Goal: Communication & Community: Answer question/provide support

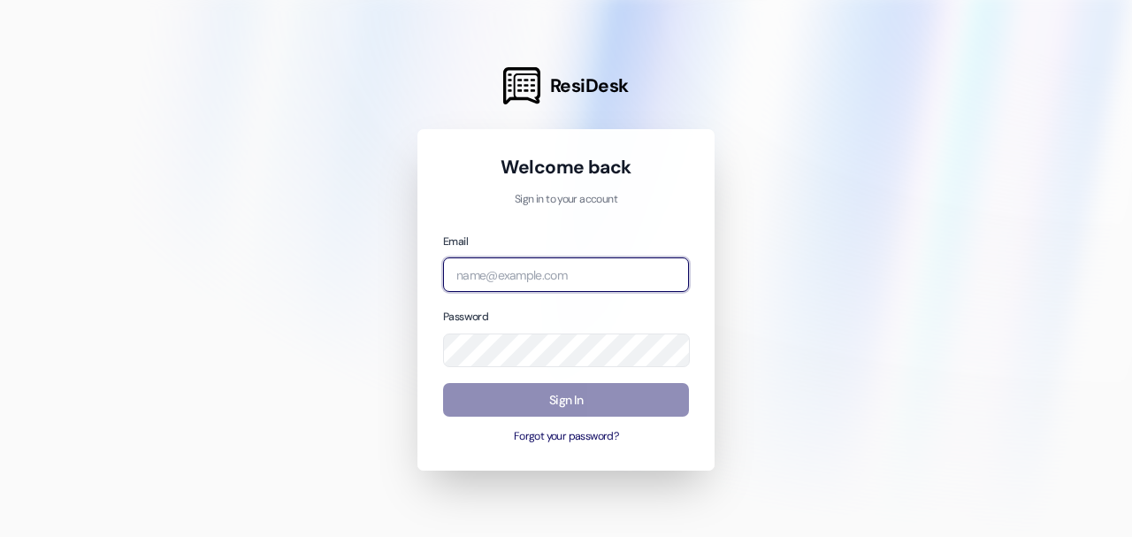
type input "[PERSON_NAME][EMAIL_ADDRESS][DOMAIN_NAME]"
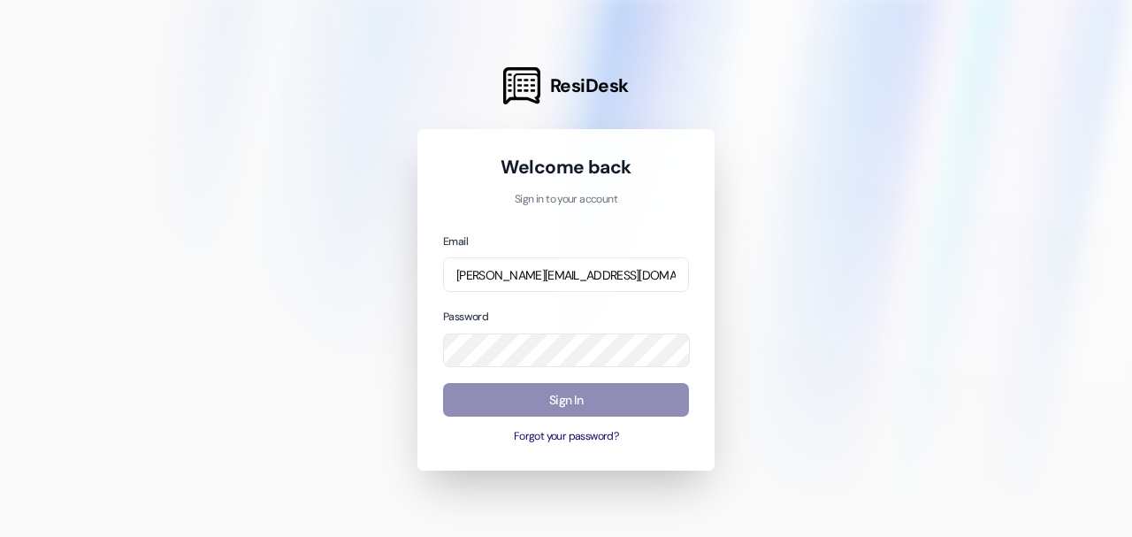
click at [550, 393] on button "Sign In" at bounding box center [566, 400] width 246 height 34
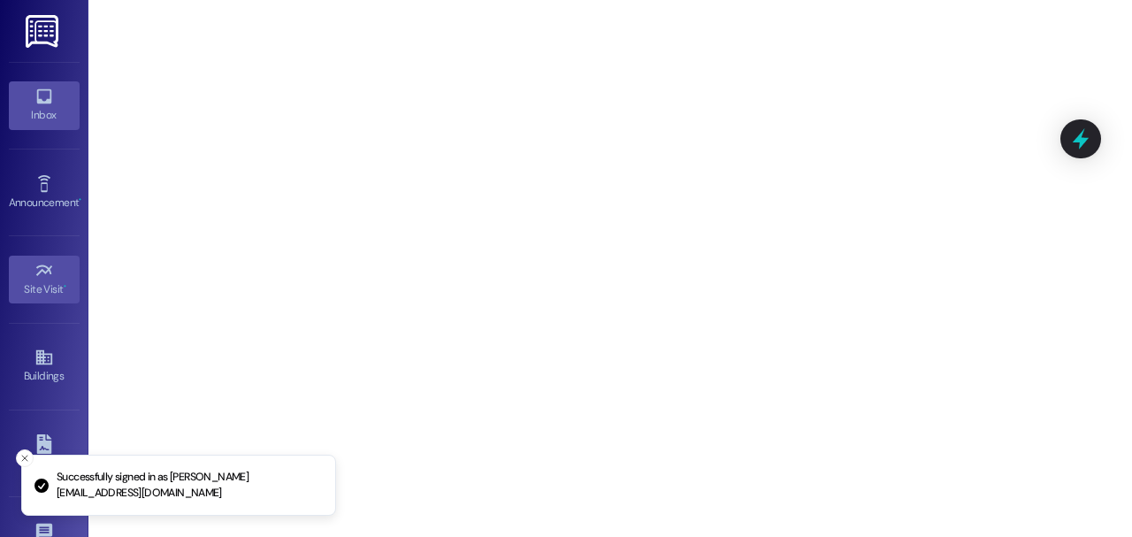
click at [66, 94] on link "Inbox" at bounding box center [44, 105] width 71 height 48
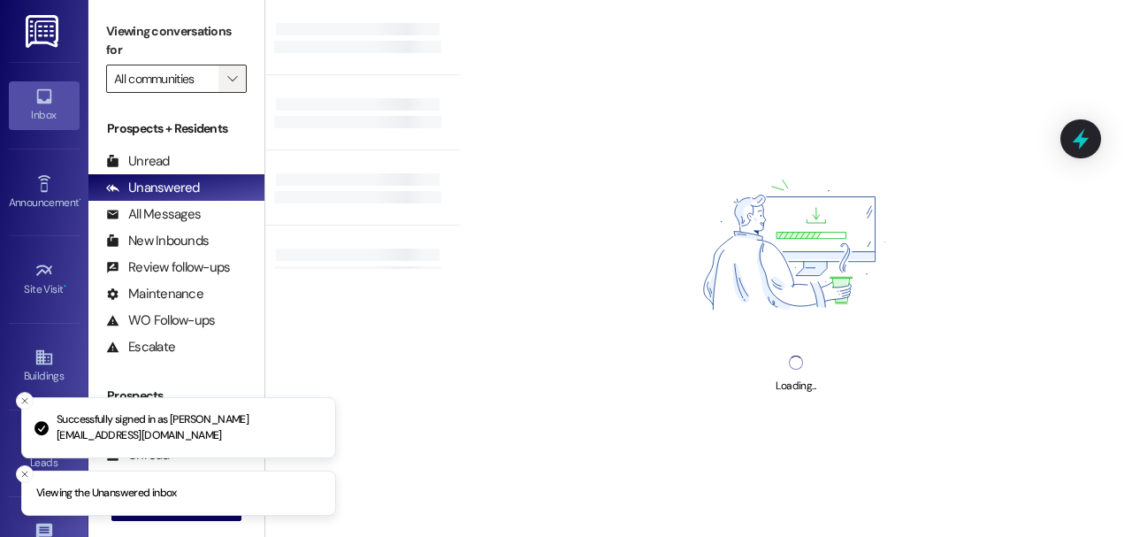
drag, startPoint x: 250, startPoint y: 82, endPoint x: 235, endPoint y: 81, distance: 15.1
click at [248, 82] on div "Viewing conversations for All communities " at bounding box center [176, 55] width 176 height 111
click at [233, 81] on icon "" at bounding box center [232, 79] width 10 height 14
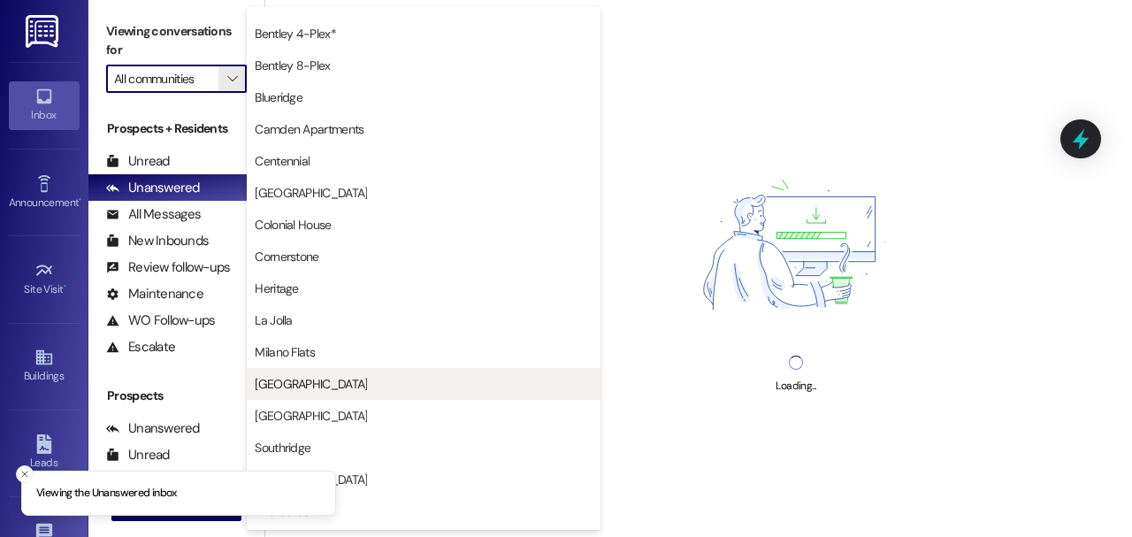
scroll to position [210, 0]
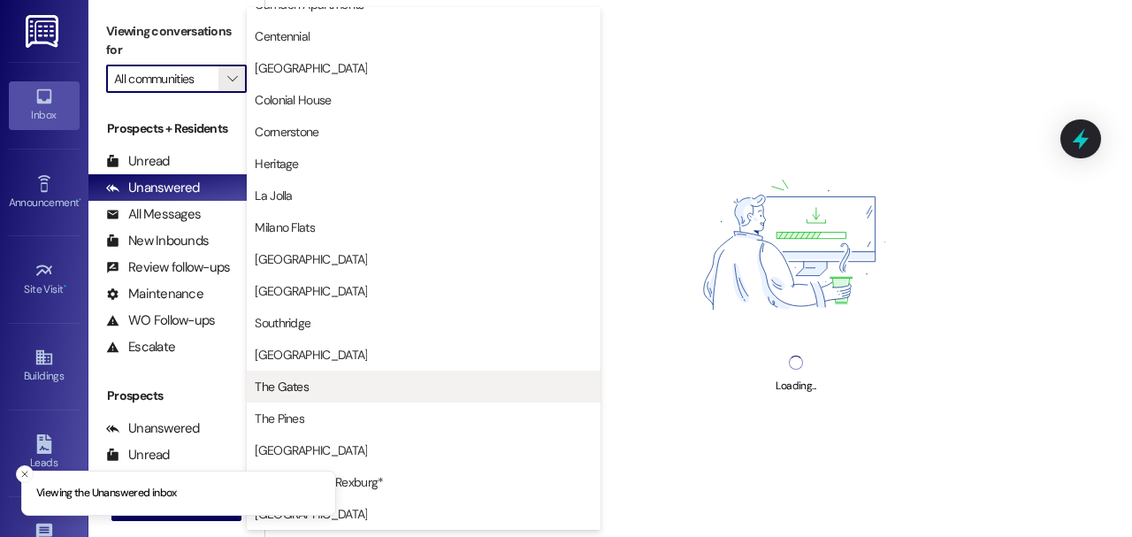
click at [421, 393] on span "The Gates" at bounding box center [424, 387] width 338 height 18
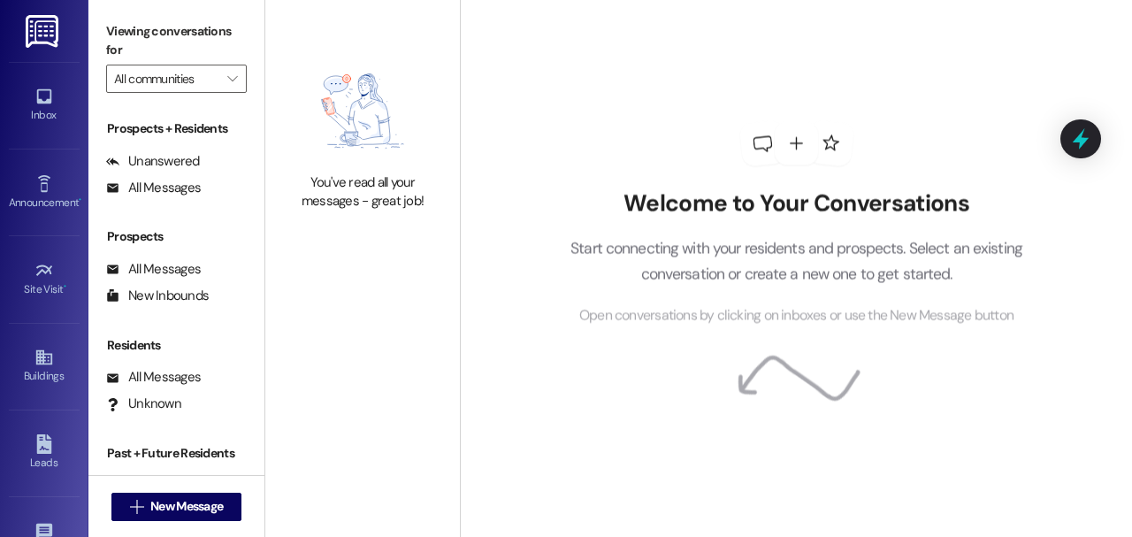
type input "The Gates"
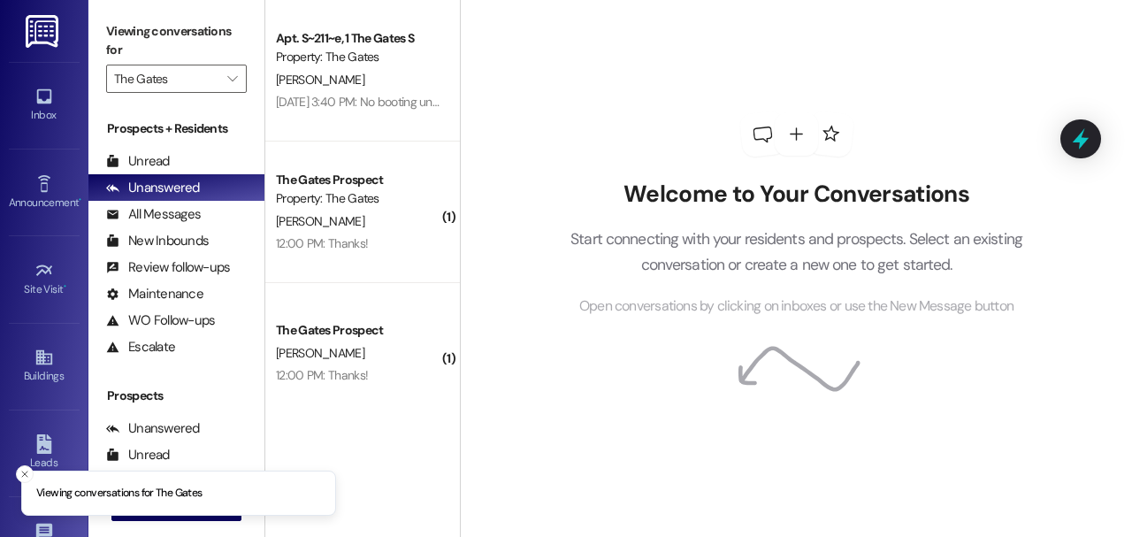
click at [225, 513] on li "Viewing conversations for The Gates" at bounding box center [178, 493] width 315 height 46
click at [227, 515] on button " New Message" at bounding box center [176, 506] width 131 height 28
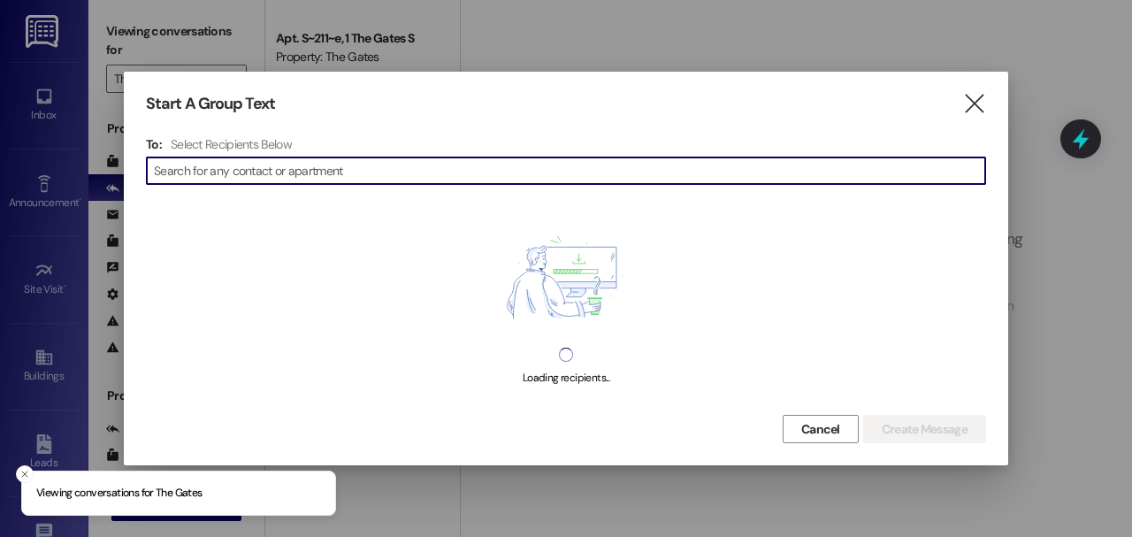
click at [289, 175] on input at bounding box center [569, 170] width 831 height 25
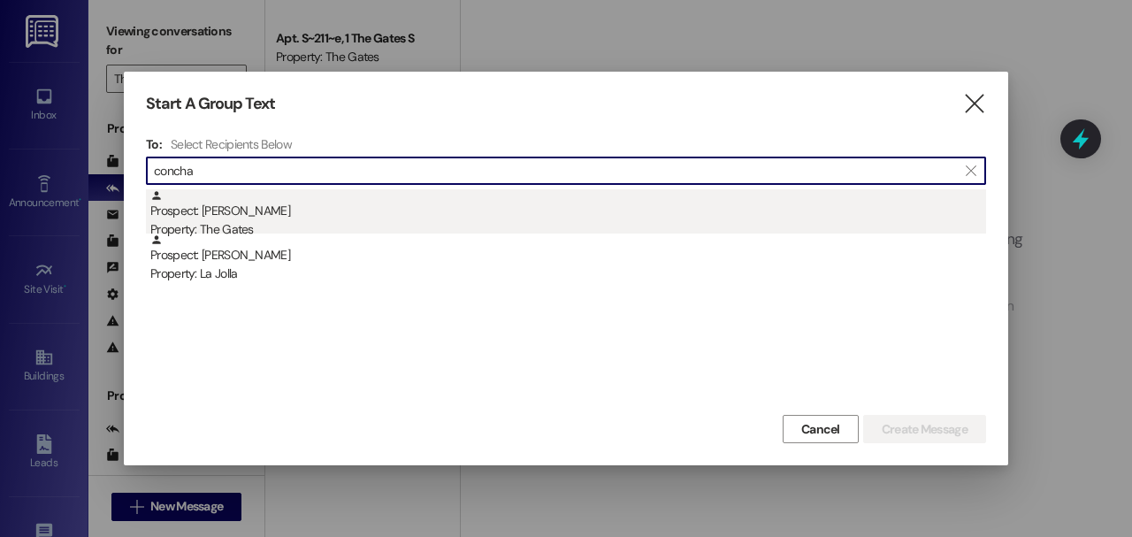
type input "concha"
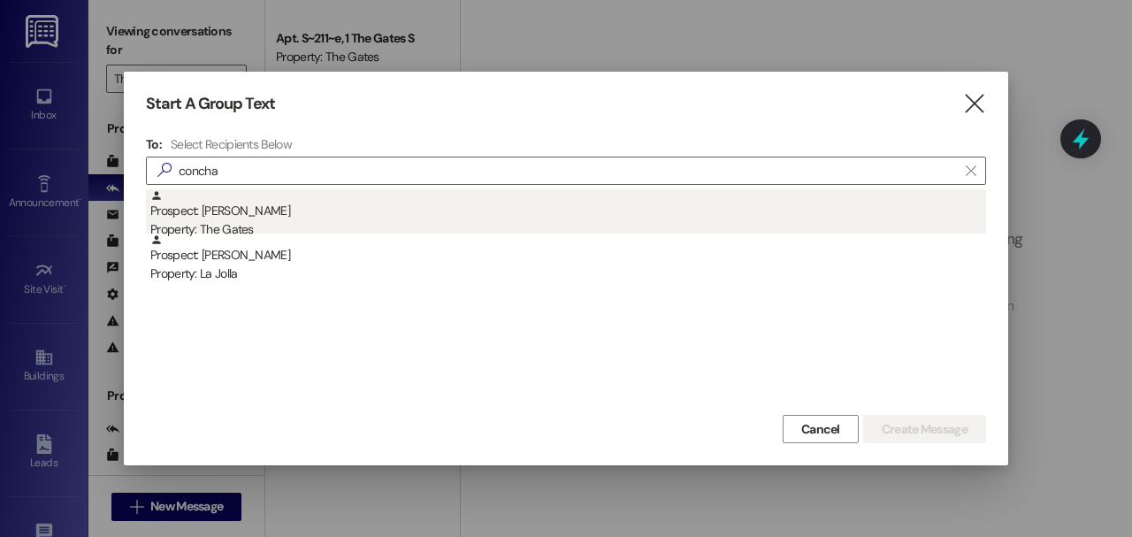
click at [303, 219] on div "Prospect: [PERSON_NAME] Property: The Gates" at bounding box center [567, 214] width 835 height 50
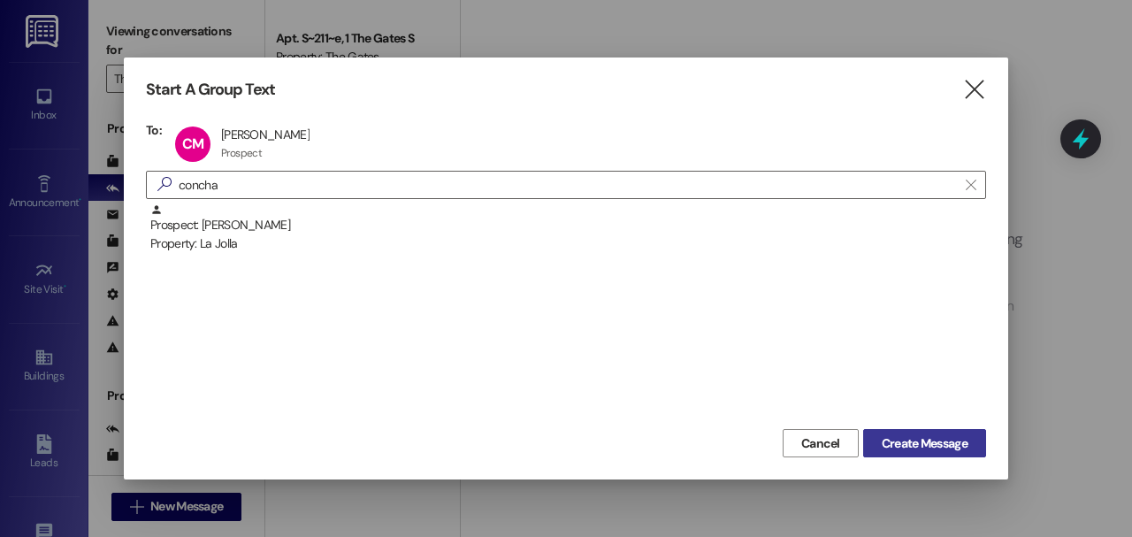
click at [895, 437] on span "Create Message" at bounding box center [924, 443] width 86 height 19
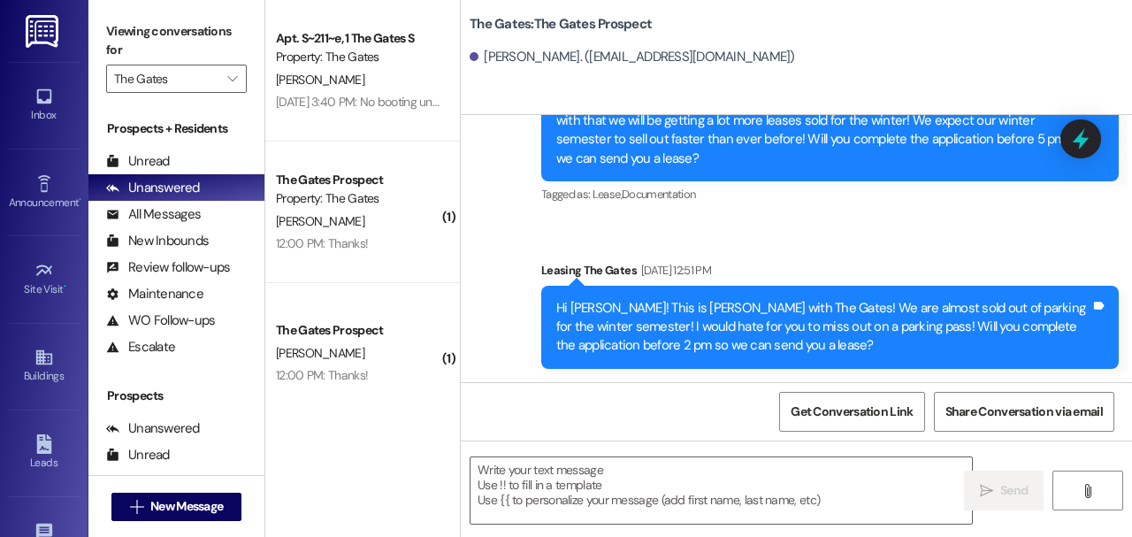
scroll to position [295, 0]
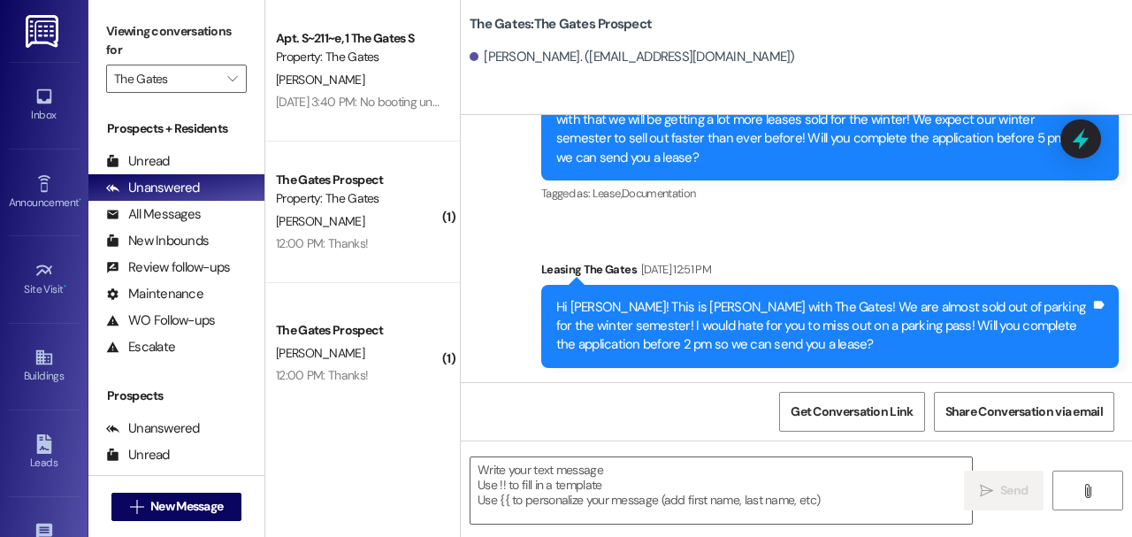
click at [653, 360] on div "Hi [PERSON_NAME]! This is [PERSON_NAME] with The Gates! We are almost sold out …" at bounding box center [829, 326] width 577 height 83
click at [651, 344] on div "Hi [PERSON_NAME]! This is [PERSON_NAME] with The Gates! We are almost sold out …" at bounding box center [823, 326] width 534 height 57
click at [651, 342] on div "Hi [PERSON_NAME]! This is [PERSON_NAME] with The Gates! We are almost sold out …" at bounding box center [823, 326] width 534 height 57
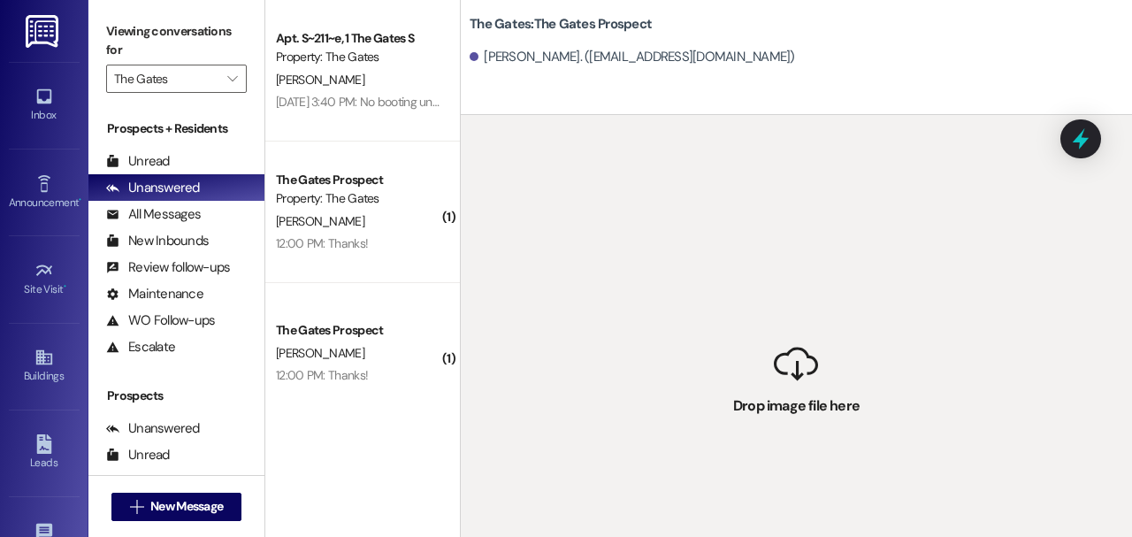
click at [721, 229] on div " Drop image file here" at bounding box center [796, 383] width 671 height 537
click at [967, 166] on div " Drop image file here" at bounding box center [796, 383] width 671 height 537
click at [759, 60] on div "[PERSON_NAME]. ([EMAIL_ADDRESS][DOMAIN_NAME])" at bounding box center [800, 57] width 662 height 35
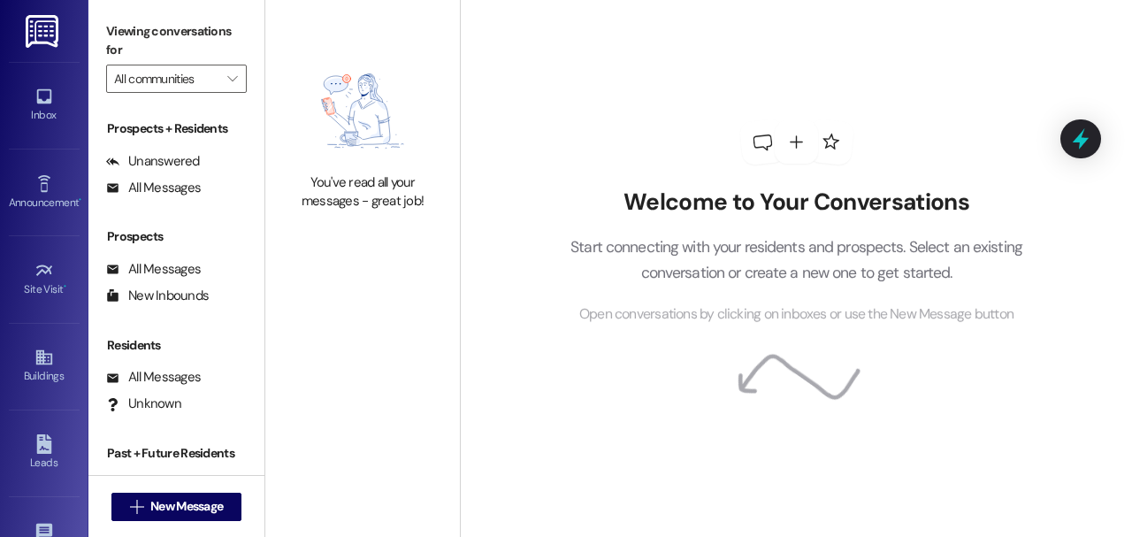
type input "The Gates"
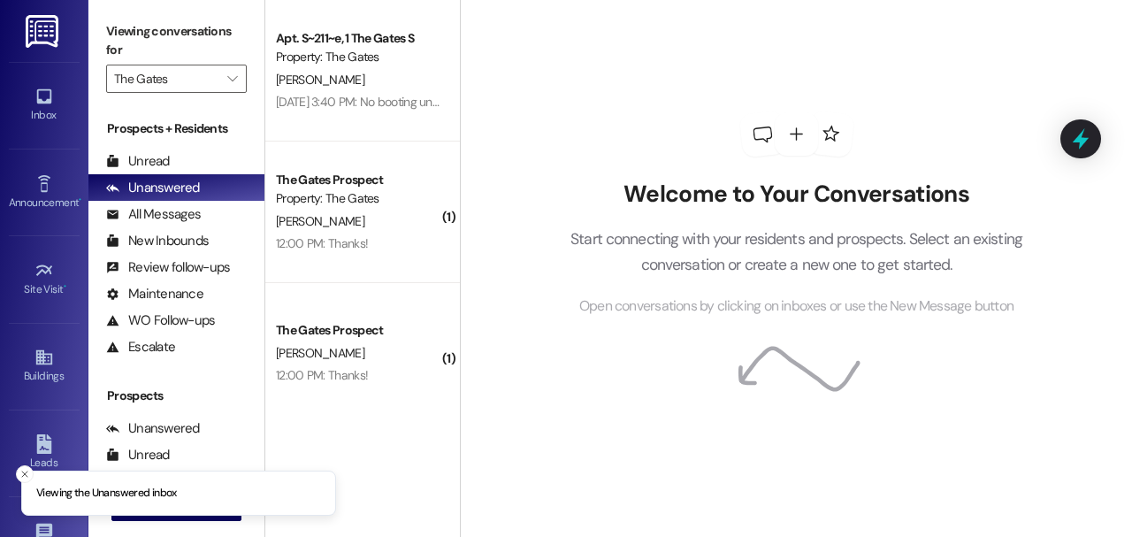
click at [240, 516] on button " New Message" at bounding box center [176, 506] width 131 height 28
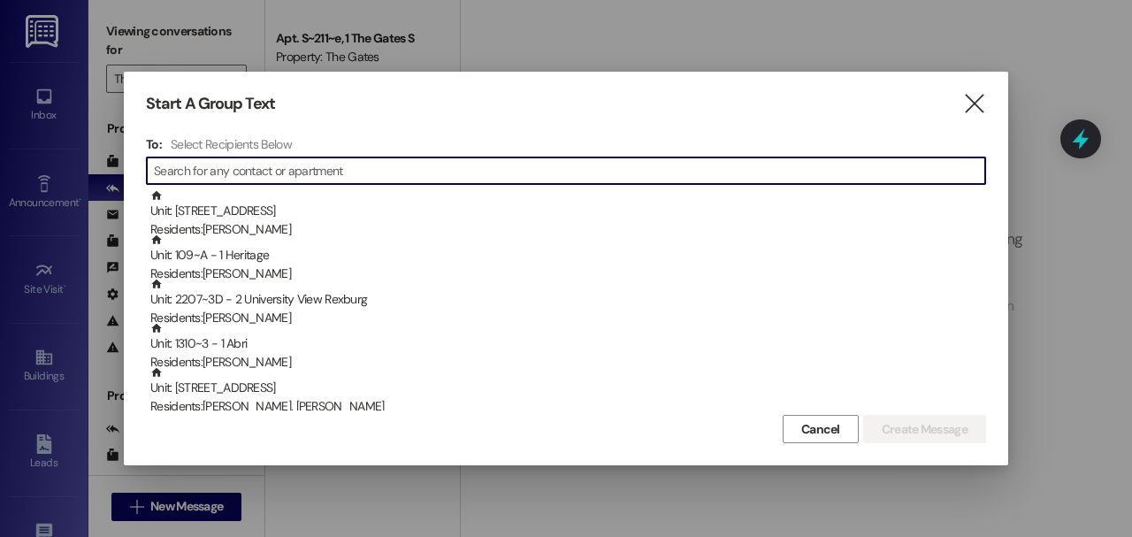
click at [378, 177] on input at bounding box center [569, 170] width 831 height 25
paste input "[PERSON_NAME]"
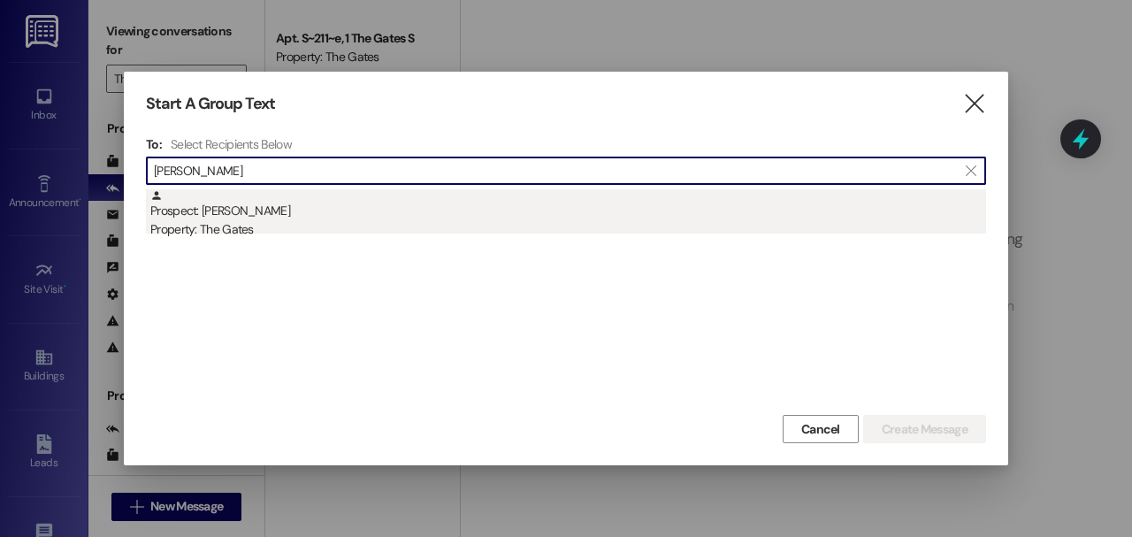
type input "[PERSON_NAME]"
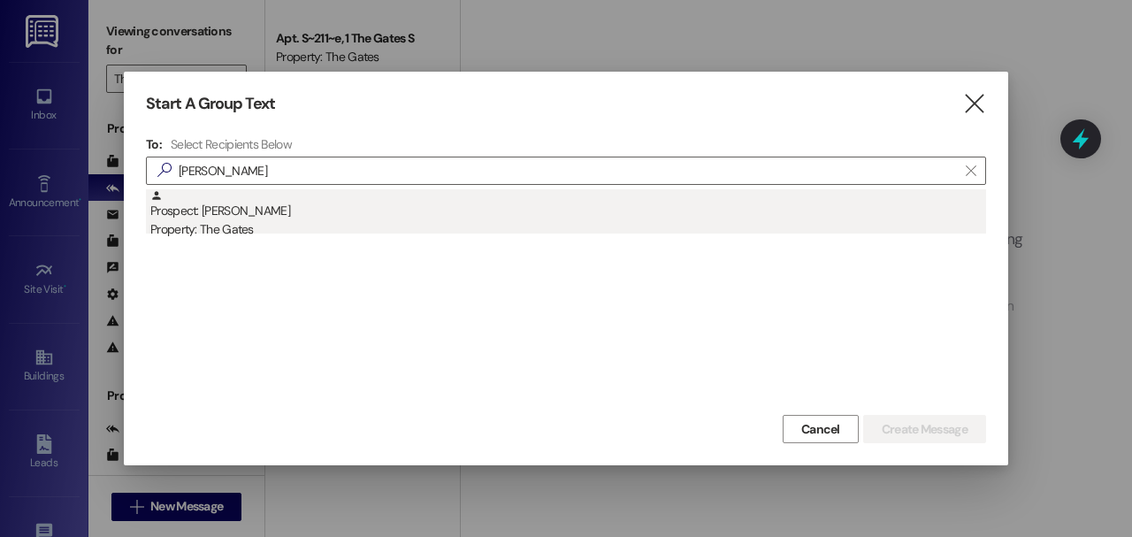
click at [244, 200] on div "Prospect: [PERSON_NAME] Property: The Gates" at bounding box center [567, 214] width 835 height 50
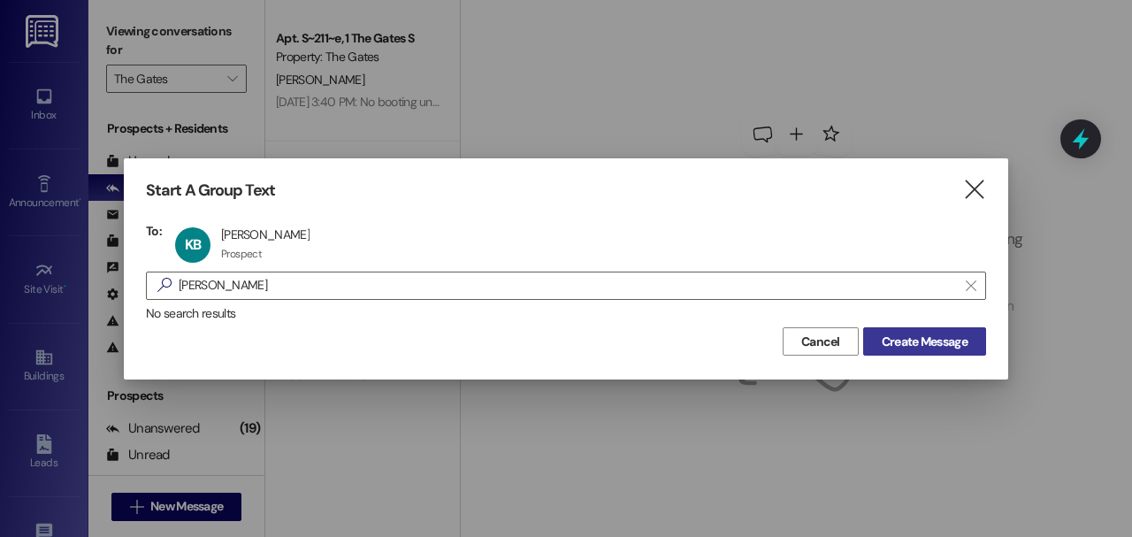
click at [881, 344] on span "Create Message" at bounding box center [924, 341] width 86 height 19
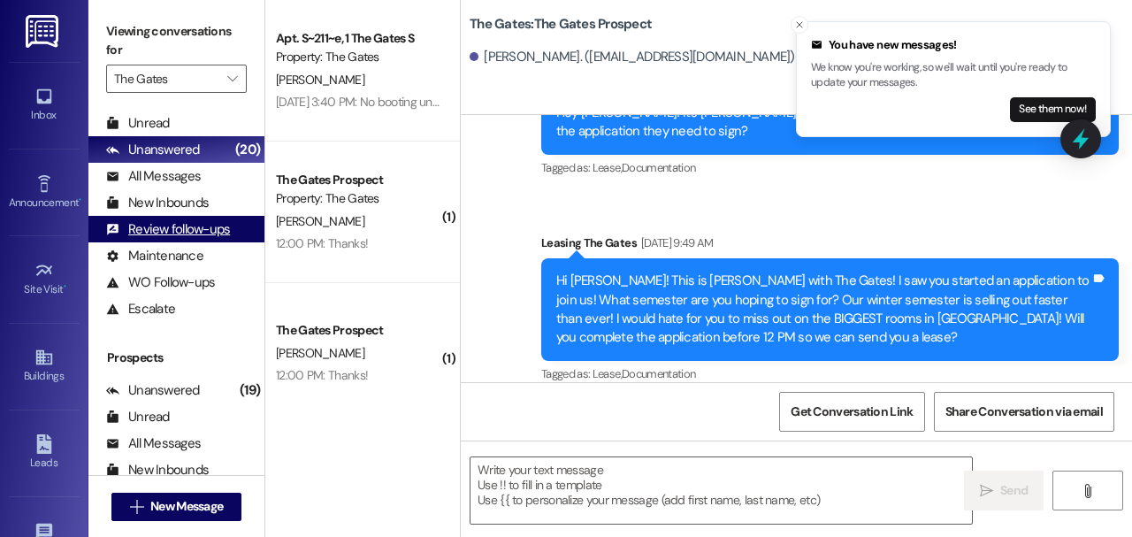
scroll to position [177, 0]
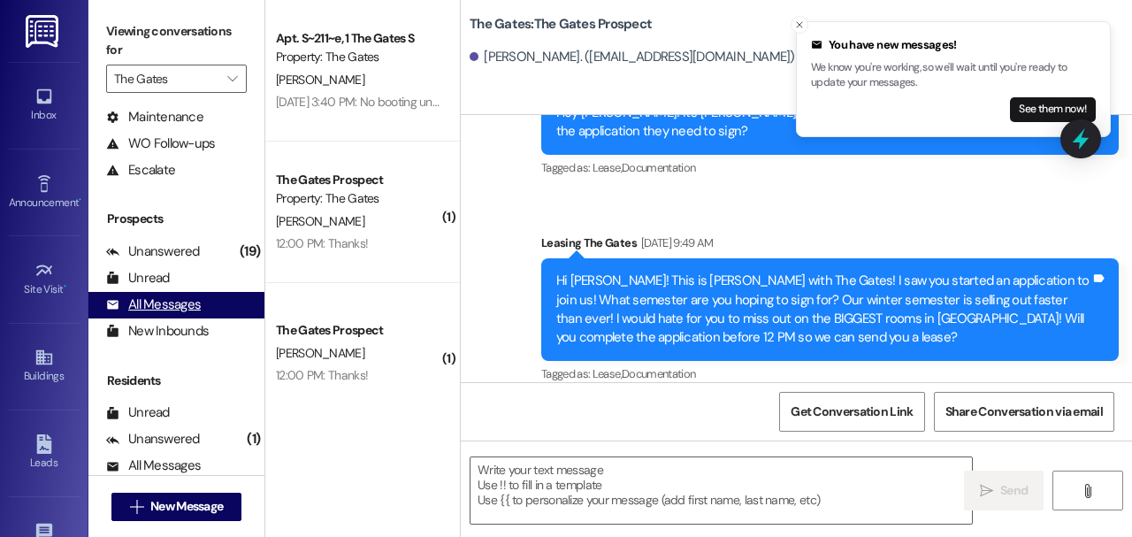
click at [207, 307] on div "All Messages (undefined)" at bounding box center [176, 305] width 176 height 27
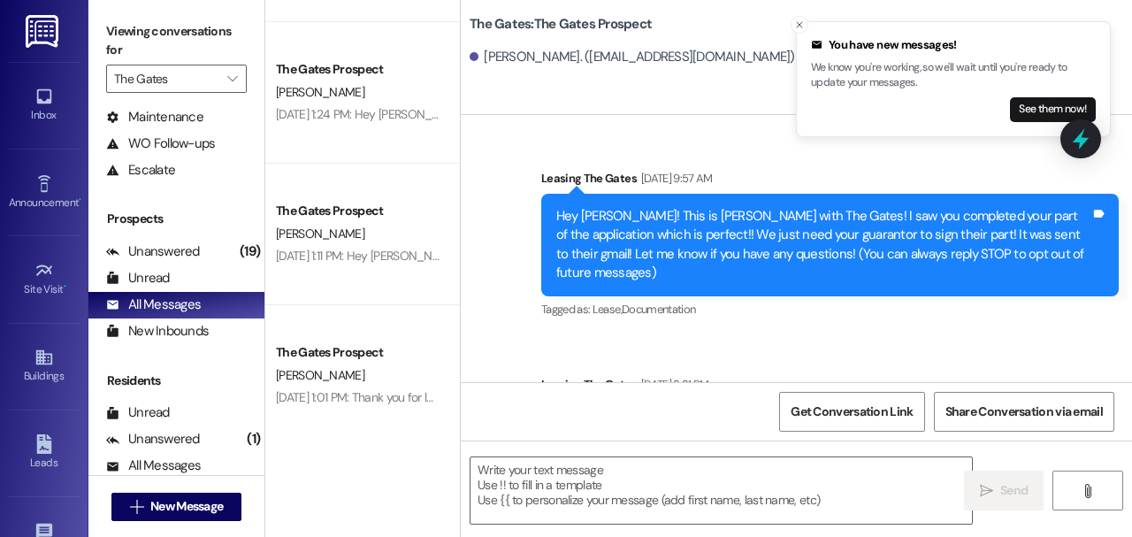
scroll to position [3595, 0]
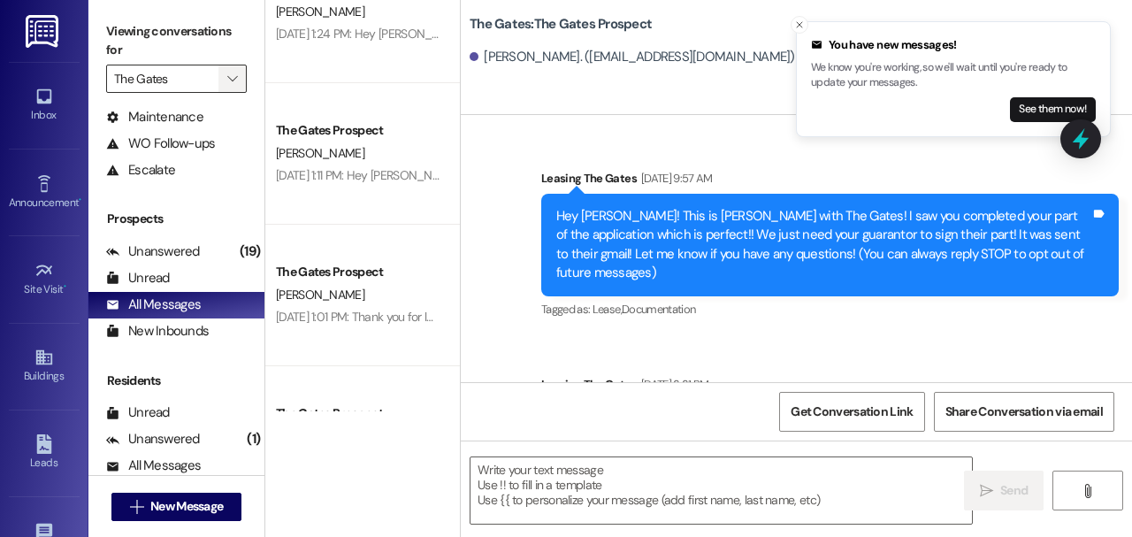
click at [226, 74] on span "" at bounding box center [232, 79] width 17 height 28
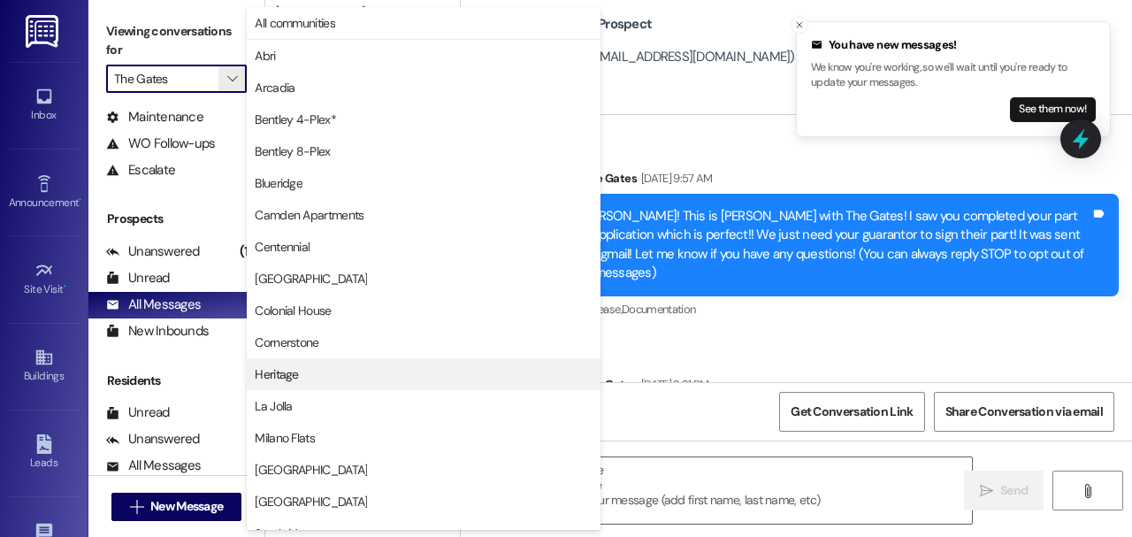
scroll to position [210, 0]
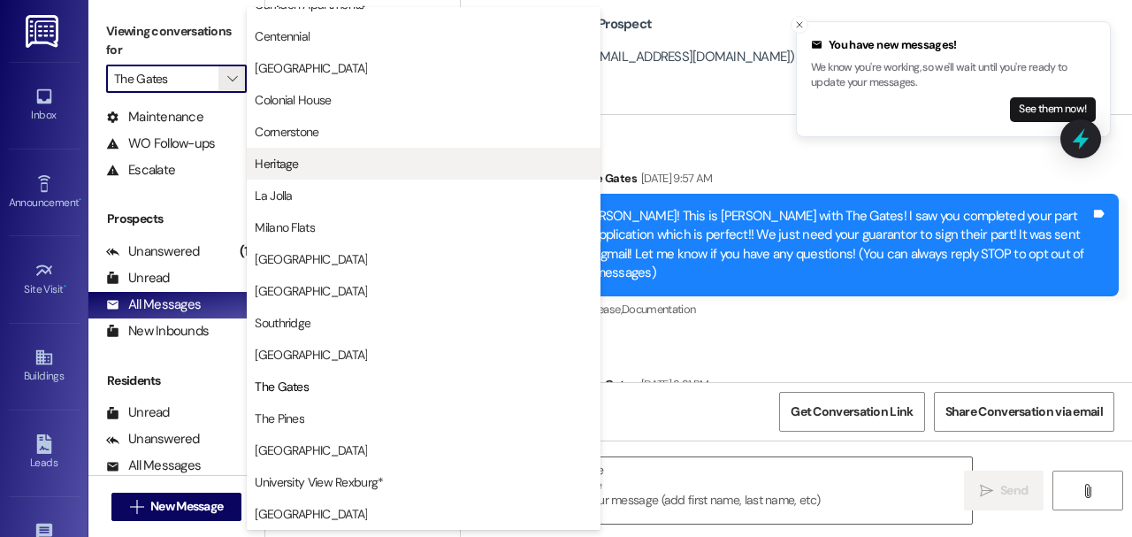
click at [295, 161] on span "Heritage" at bounding box center [276, 164] width 43 height 18
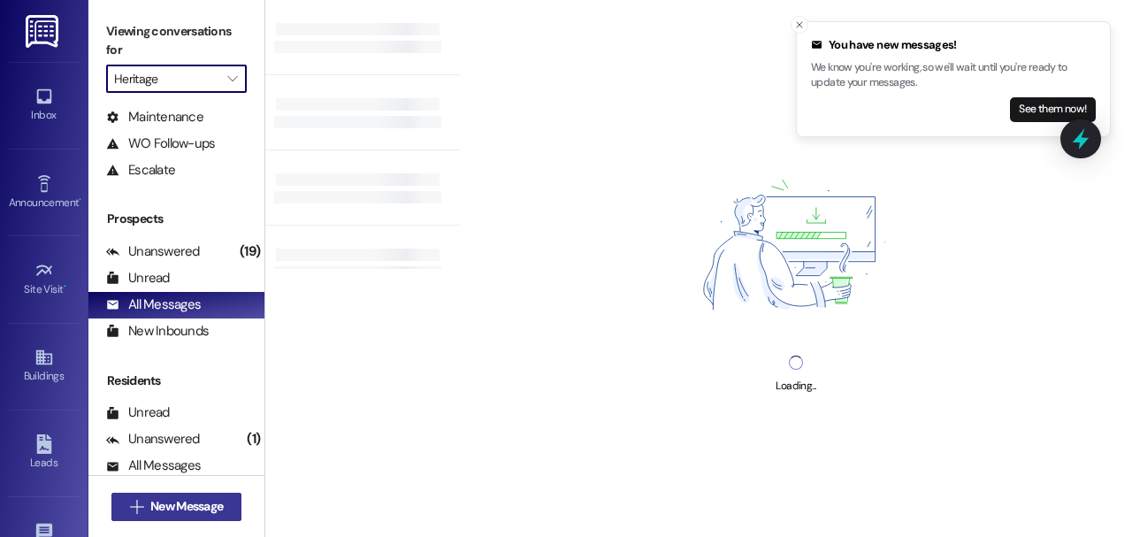
click at [192, 508] on span "New Message" at bounding box center [186, 506] width 72 height 19
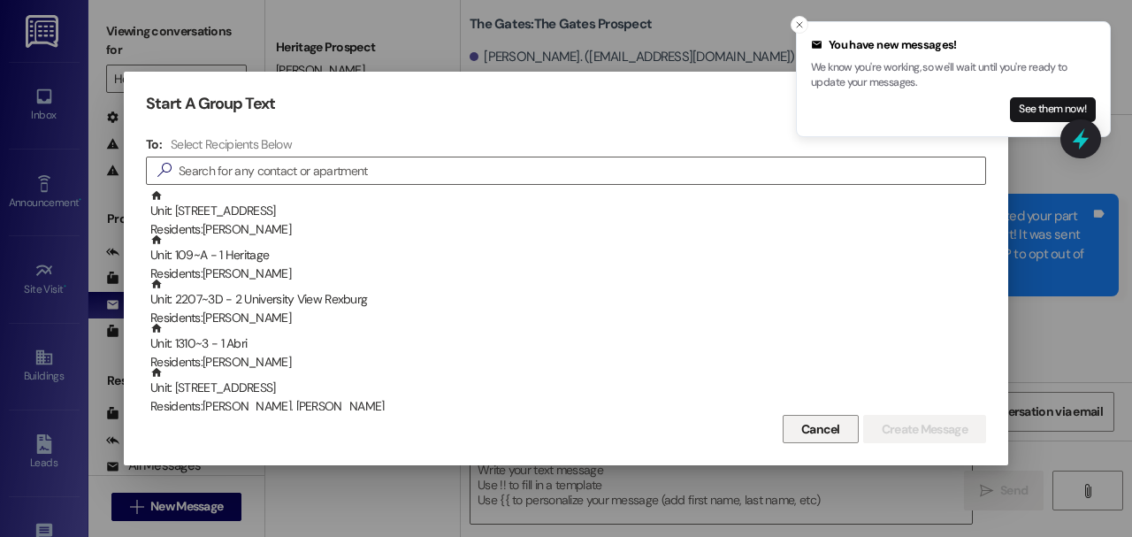
click at [850, 429] on button "Cancel" at bounding box center [820, 429] width 76 height 28
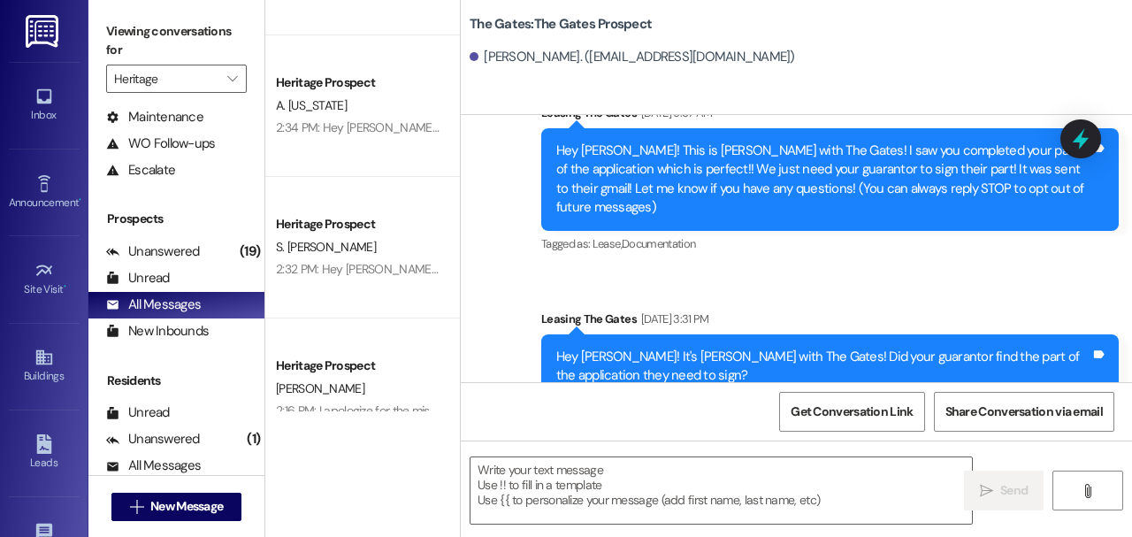
scroll to position [177, 0]
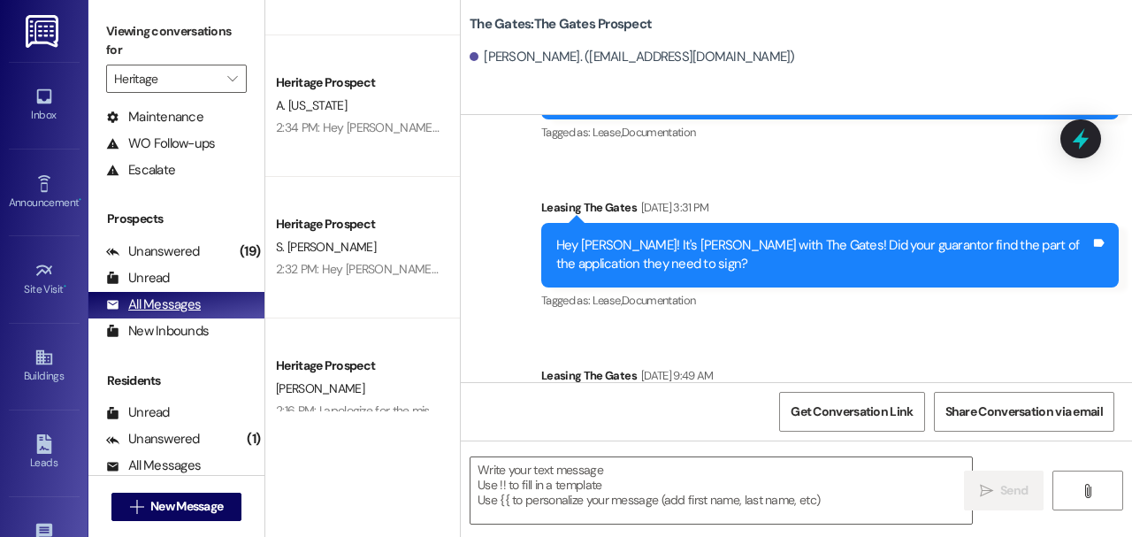
click at [182, 307] on div "All Messages" at bounding box center [153, 304] width 95 height 19
click at [240, 79] on span "" at bounding box center [232, 79] width 17 height 28
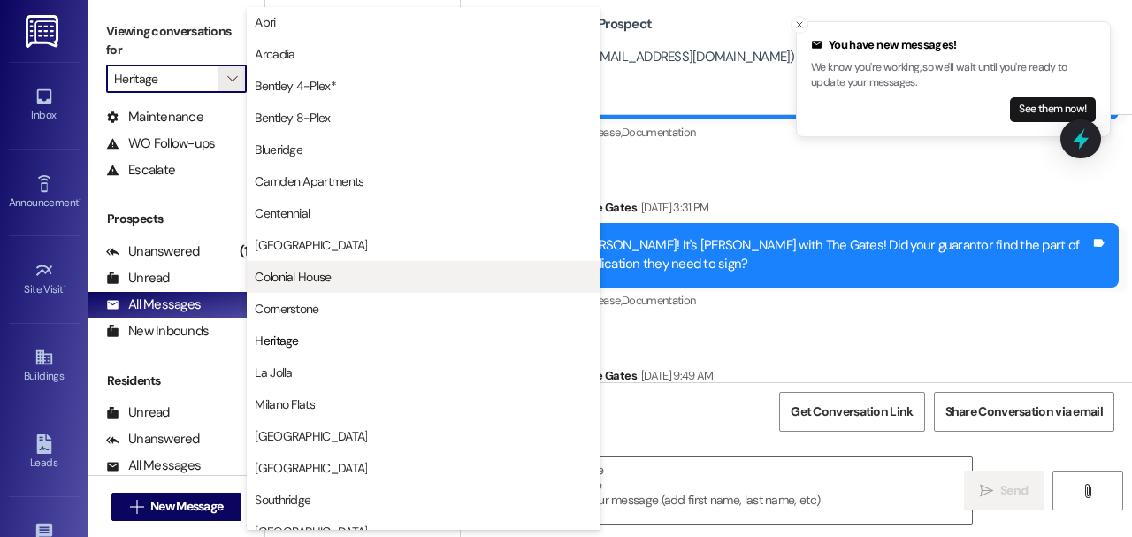
scroll to position [0, 0]
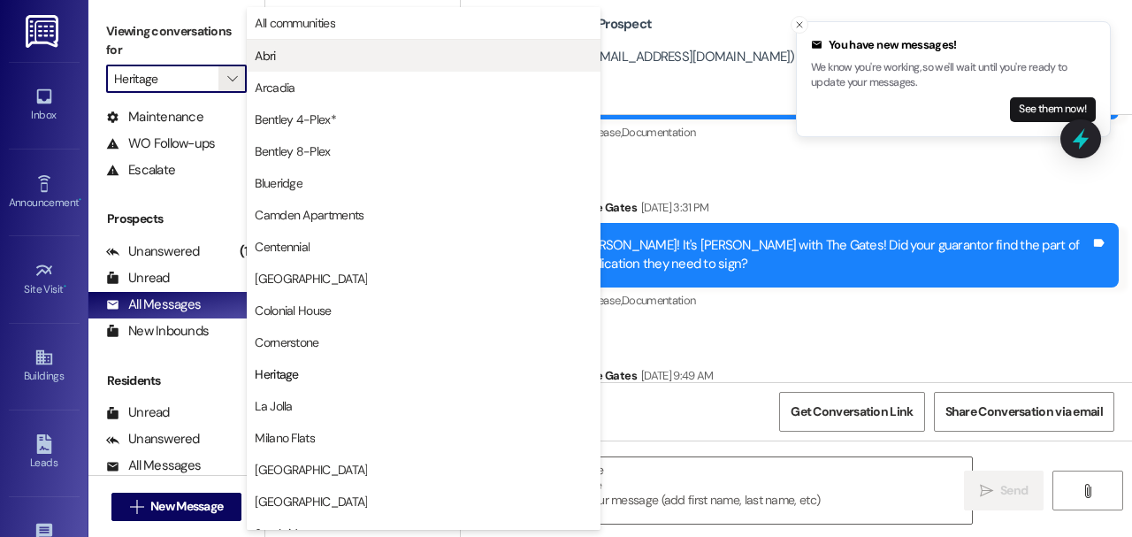
click at [271, 57] on span "Abri" at bounding box center [265, 56] width 20 height 18
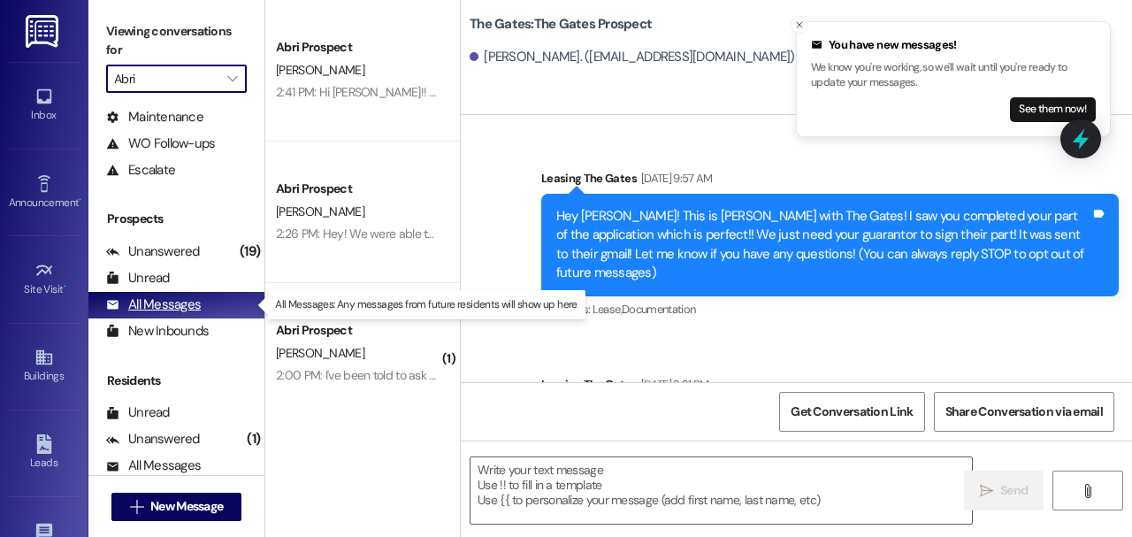
click at [170, 304] on div "All Messages" at bounding box center [153, 304] width 95 height 19
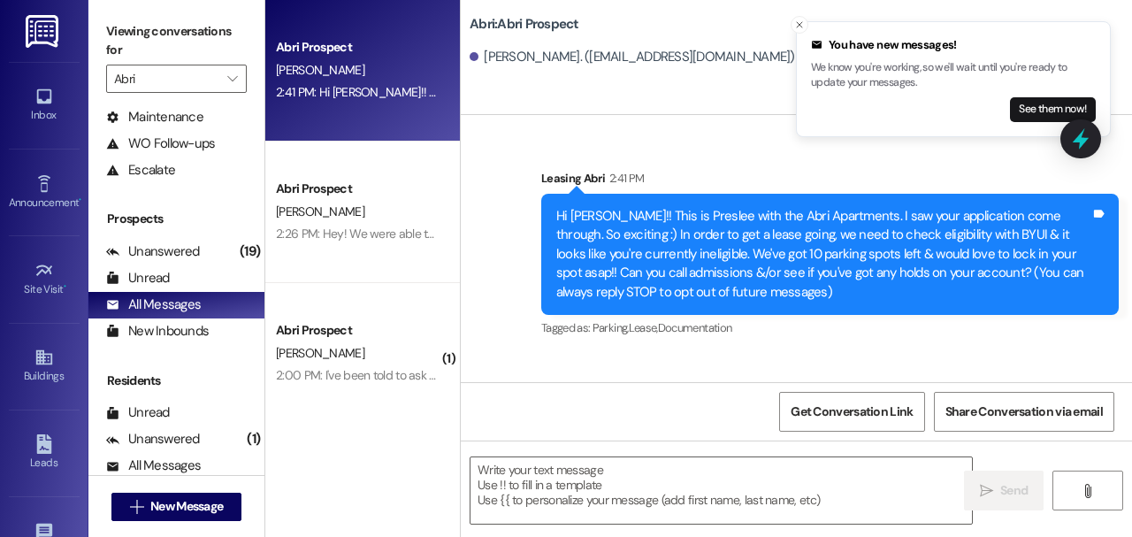
click at [621, 209] on div "Hi [PERSON_NAME]!! This is Preslee with the Abri Apartments. I saw your applica…" at bounding box center [823, 254] width 534 height 95
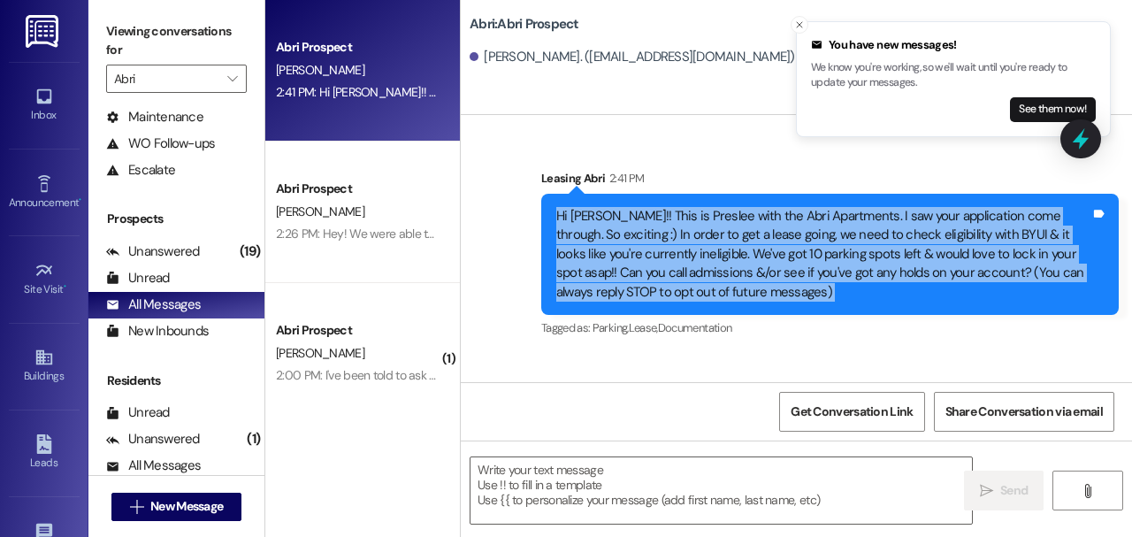
click at [621, 209] on div "Hi [PERSON_NAME]!! This is Preslee with the Abri Apartments. I saw your applica…" at bounding box center [823, 254] width 534 height 95
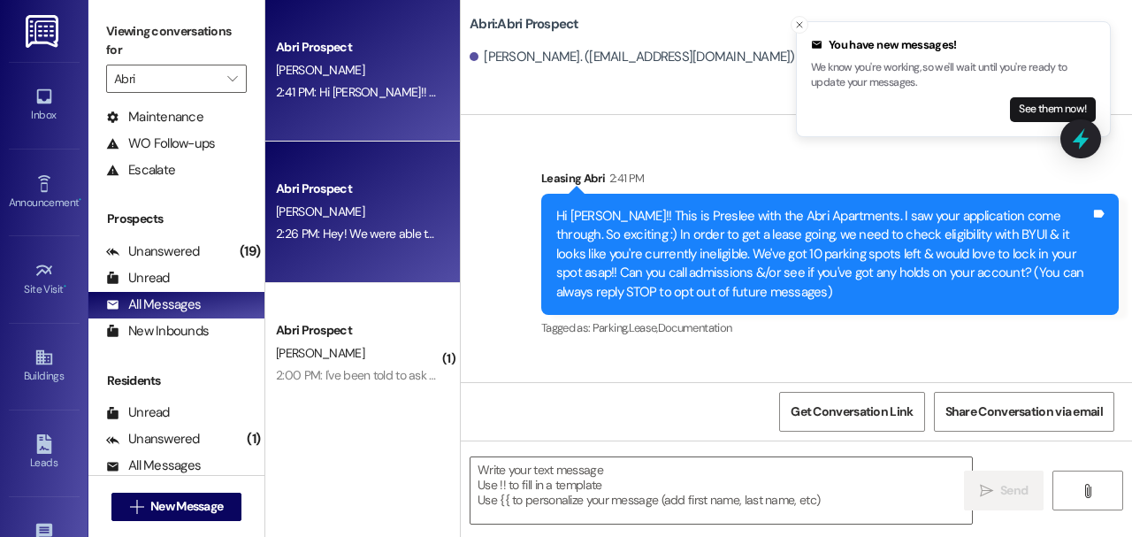
click at [358, 219] on div "[PERSON_NAME]" at bounding box center [357, 212] width 167 height 22
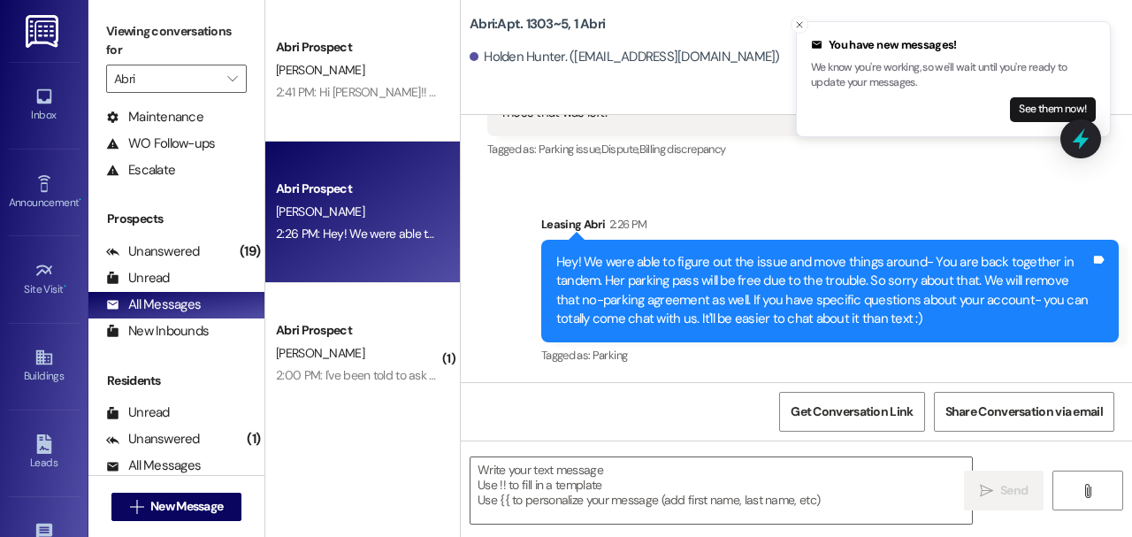
scroll to position [58, 0]
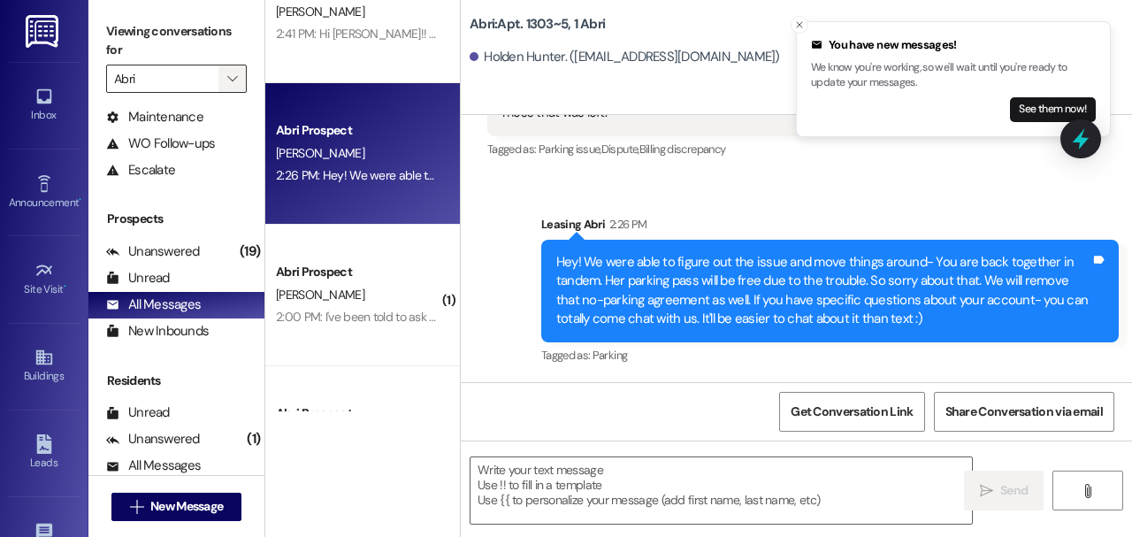
click at [243, 78] on button "" at bounding box center [232, 79] width 28 height 28
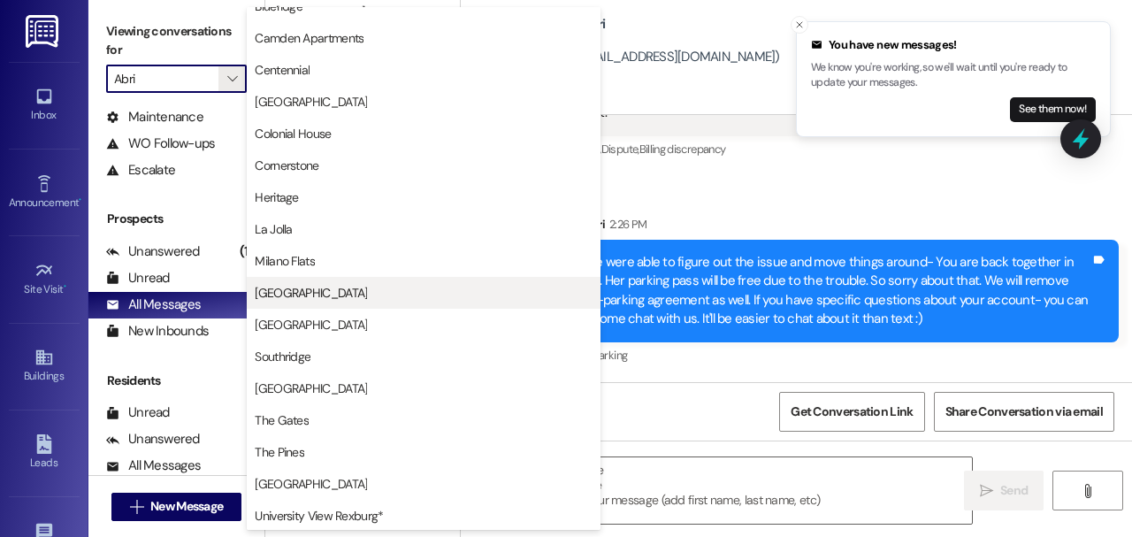
scroll to position [210, 0]
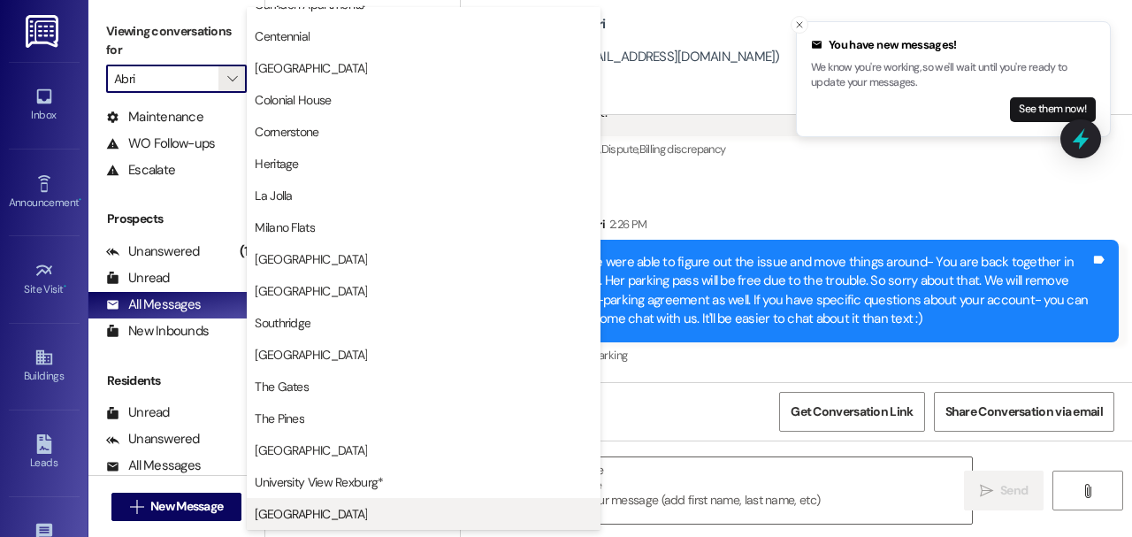
click at [391, 502] on button "[GEOGRAPHIC_DATA]" at bounding box center [424, 514] width 354 height 32
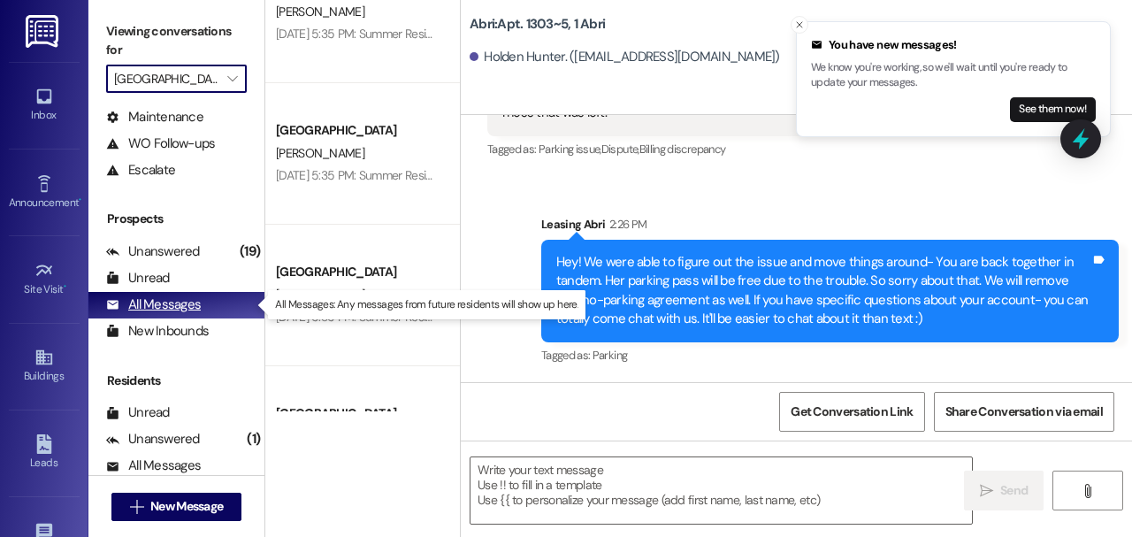
click at [220, 301] on div "All Messages (undefined)" at bounding box center [176, 305] width 176 height 27
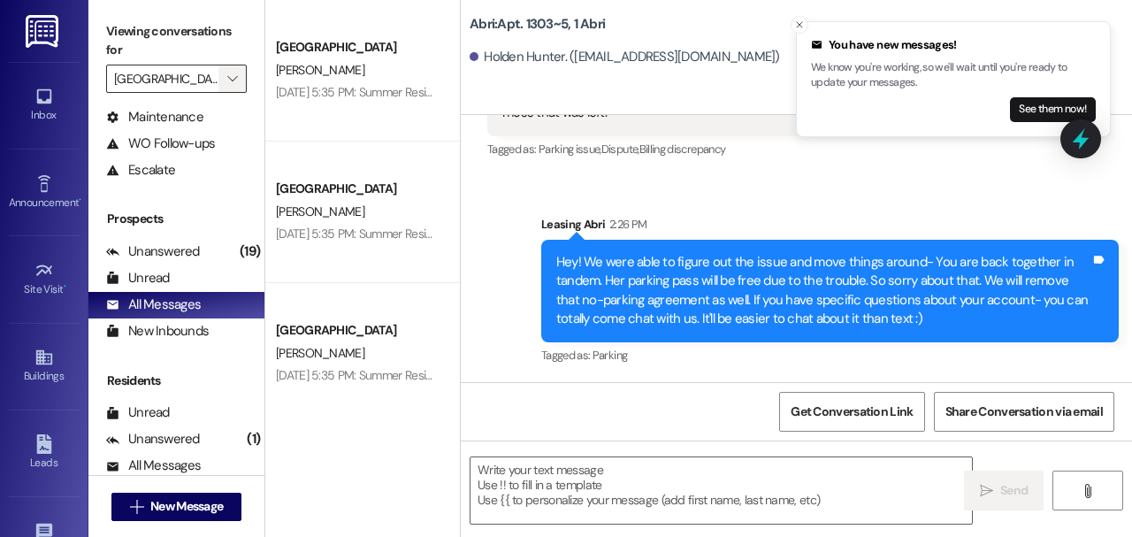
click at [237, 78] on icon "" at bounding box center [232, 79] width 10 height 14
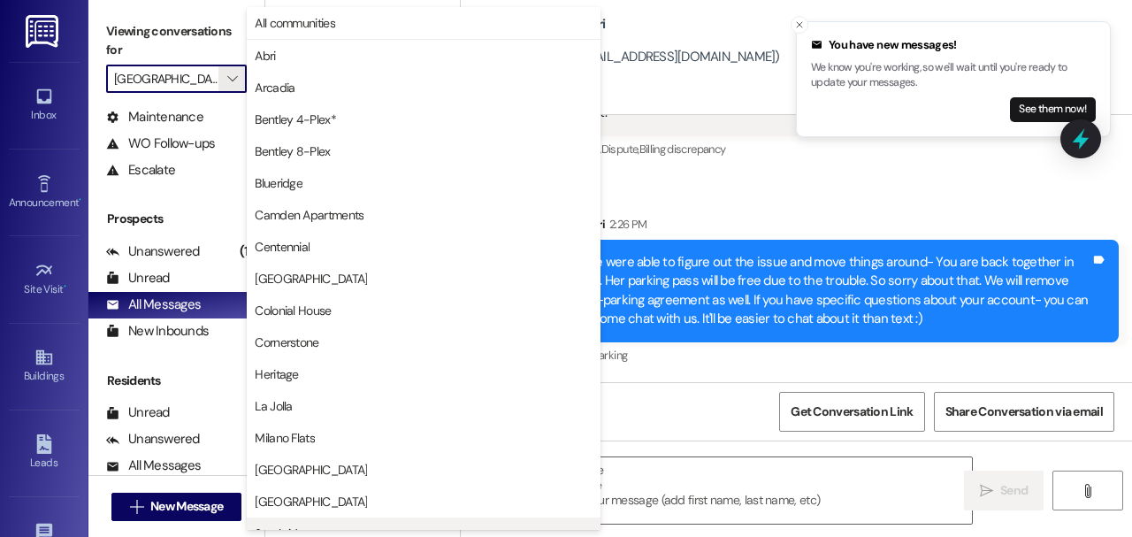
scroll to position [210, 0]
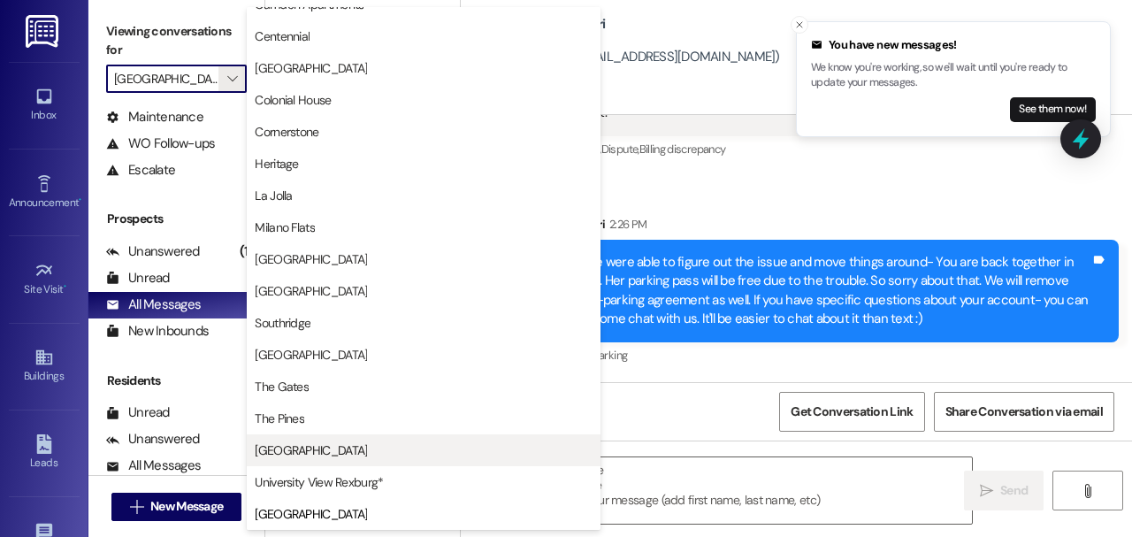
click at [400, 459] on button "[GEOGRAPHIC_DATA]" at bounding box center [424, 450] width 354 height 32
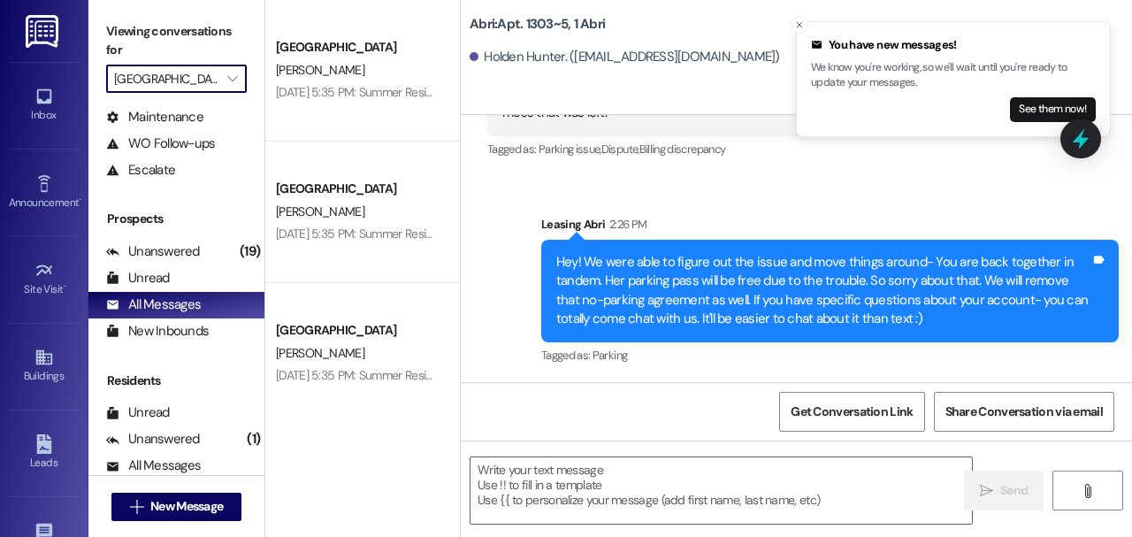
type input "[GEOGRAPHIC_DATA]"
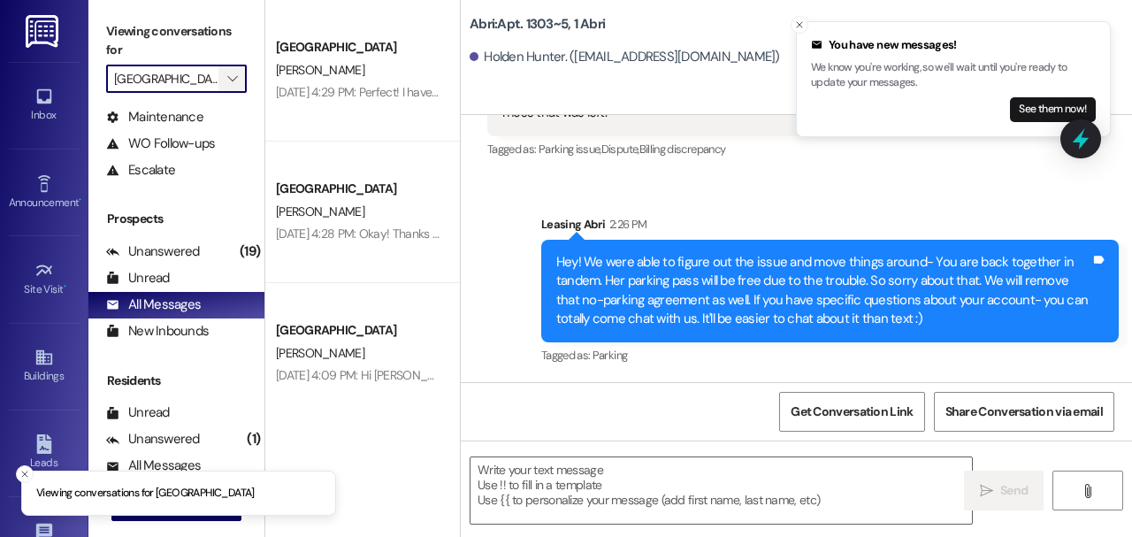
click at [234, 72] on icon "" at bounding box center [232, 79] width 10 height 14
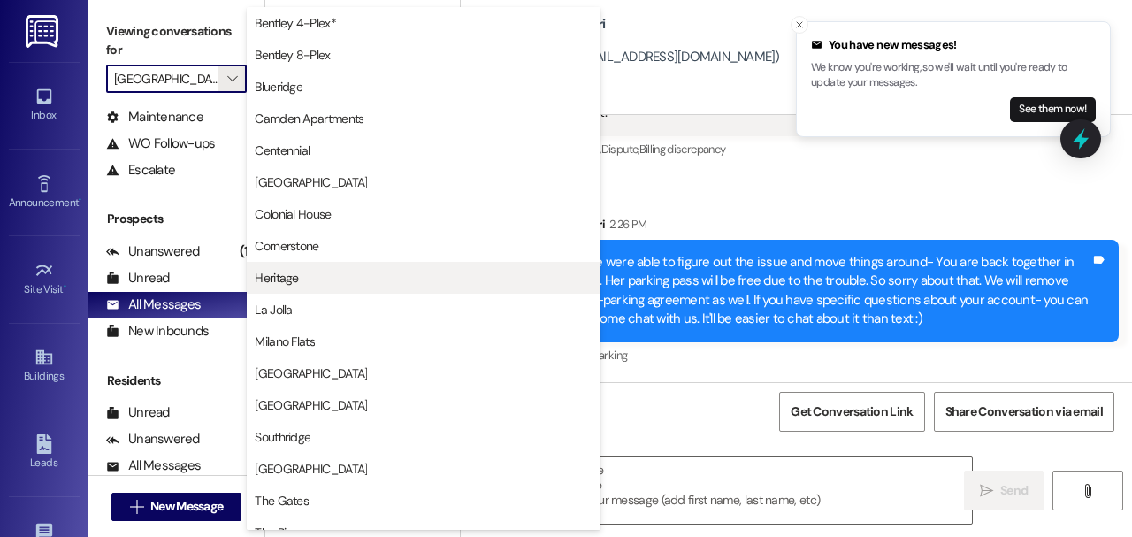
scroll to position [210, 0]
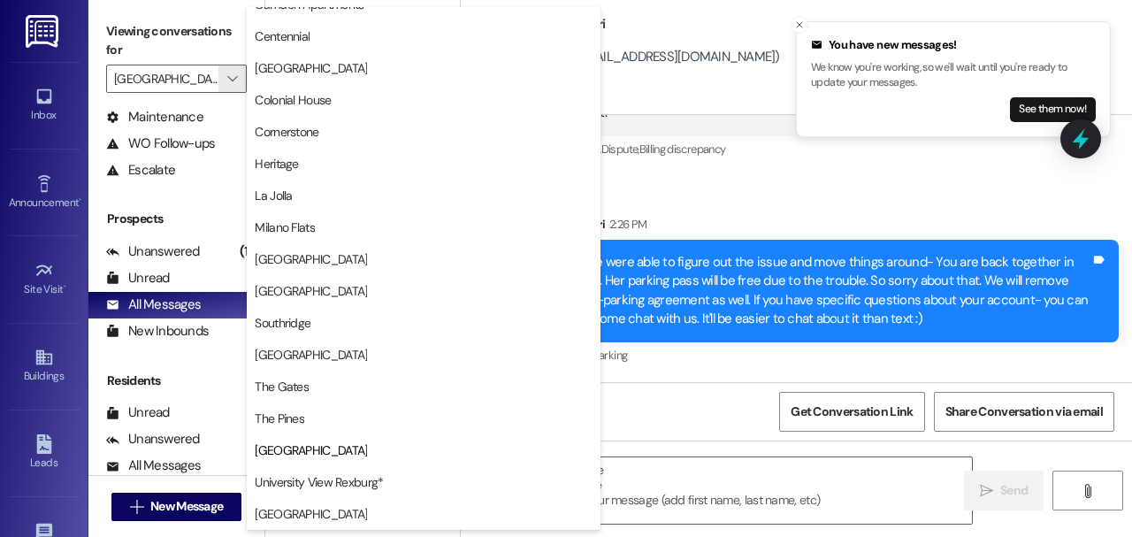
drag, startPoint x: 649, startPoint y: 429, endPoint x: 679, endPoint y: 400, distance: 41.9
click at [647, 422] on div "Get Conversation Link Share Conversation via email" at bounding box center [796, 411] width 671 height 58
